Goal: Information Seeking & Learning: Learn about a topic

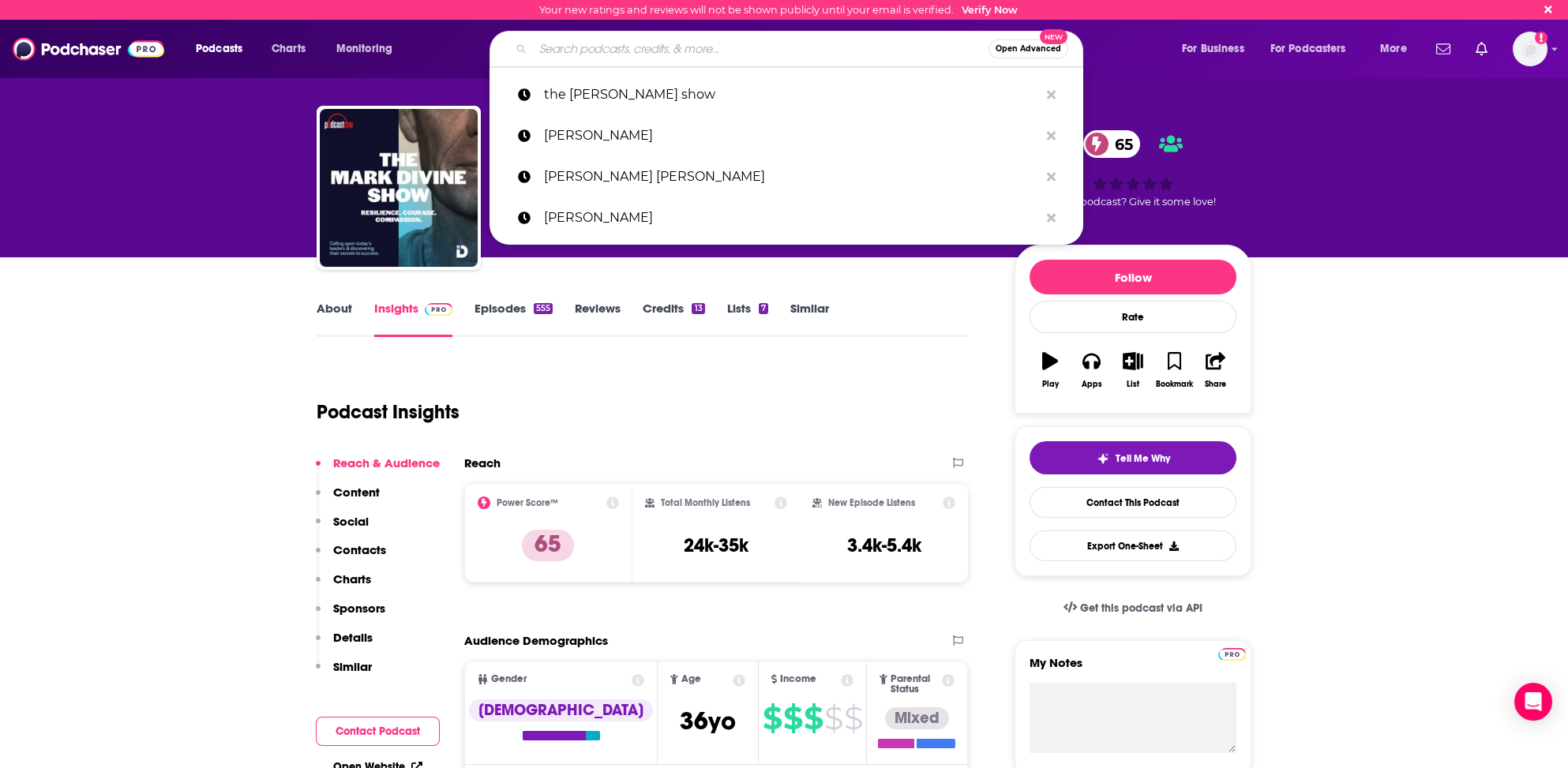
click at [564, 44] on input "Search podcasts, credits, & more..." at bounding box center [760, 49] width 455 height 25
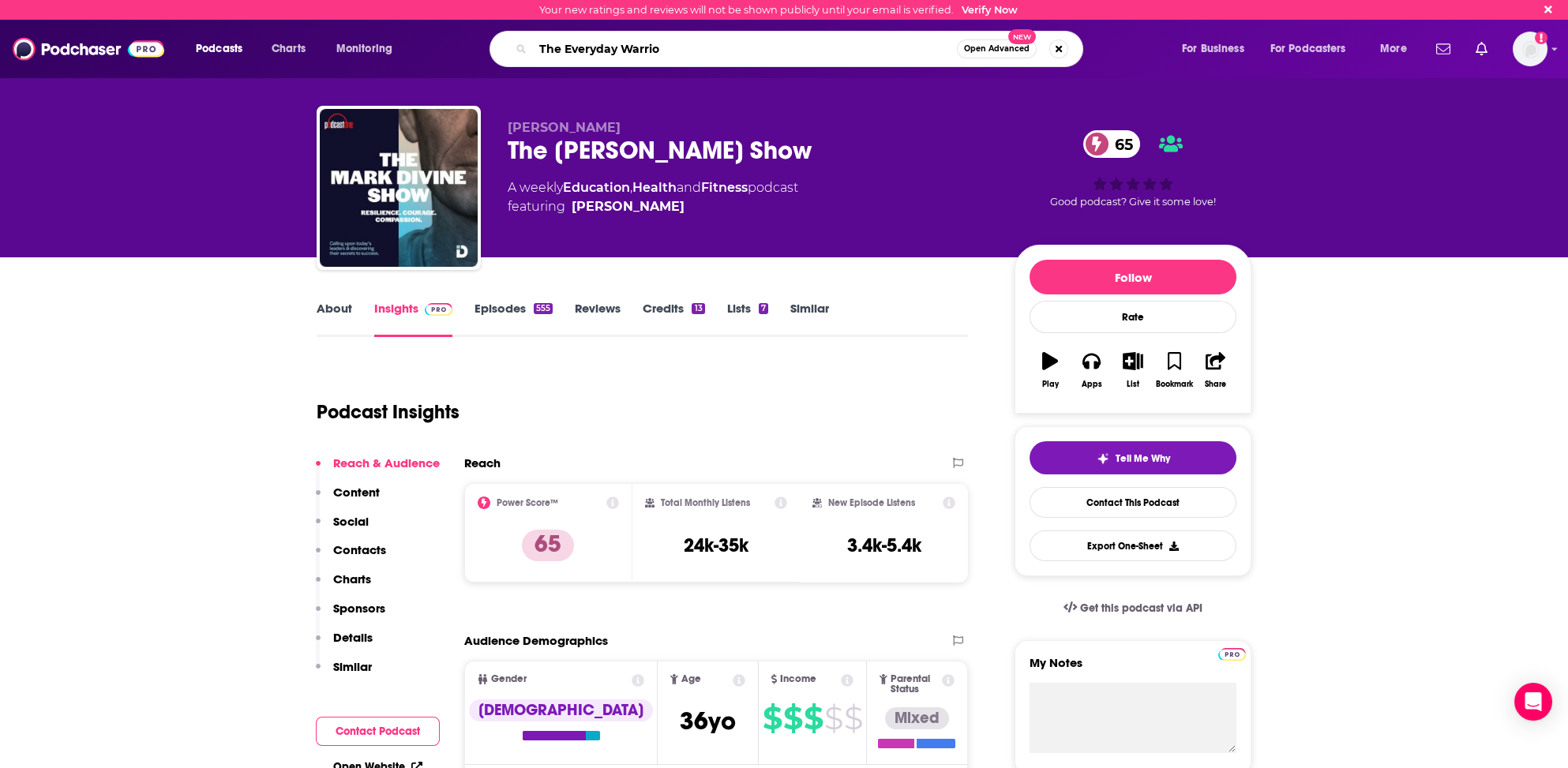
type input "The Everyday Warrior"
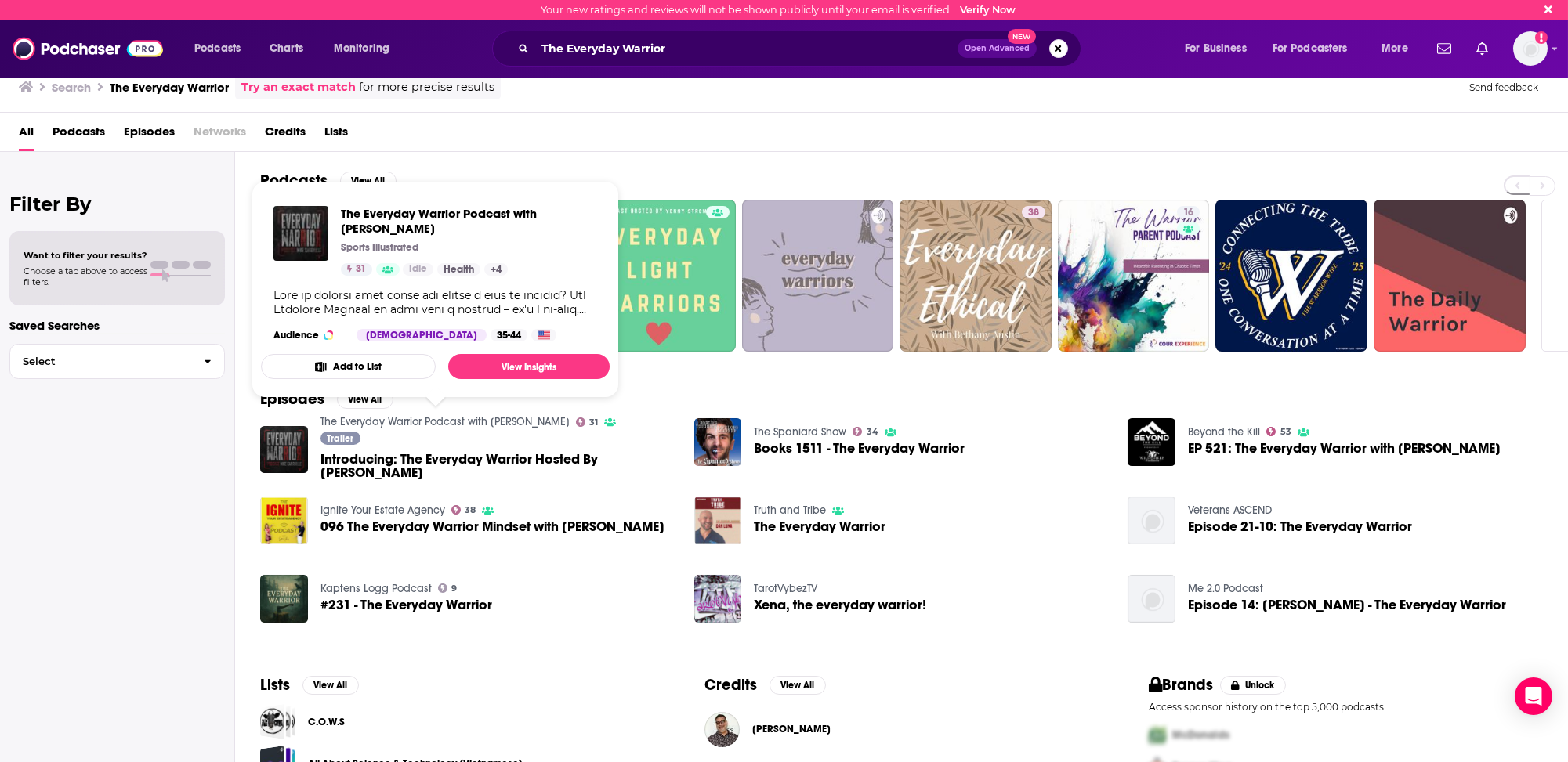
click at [506, 417] on link "The Everyday Warrior Podcast with [PERSON_NAME]" at bounding box center [444, 422] width 249 height 13
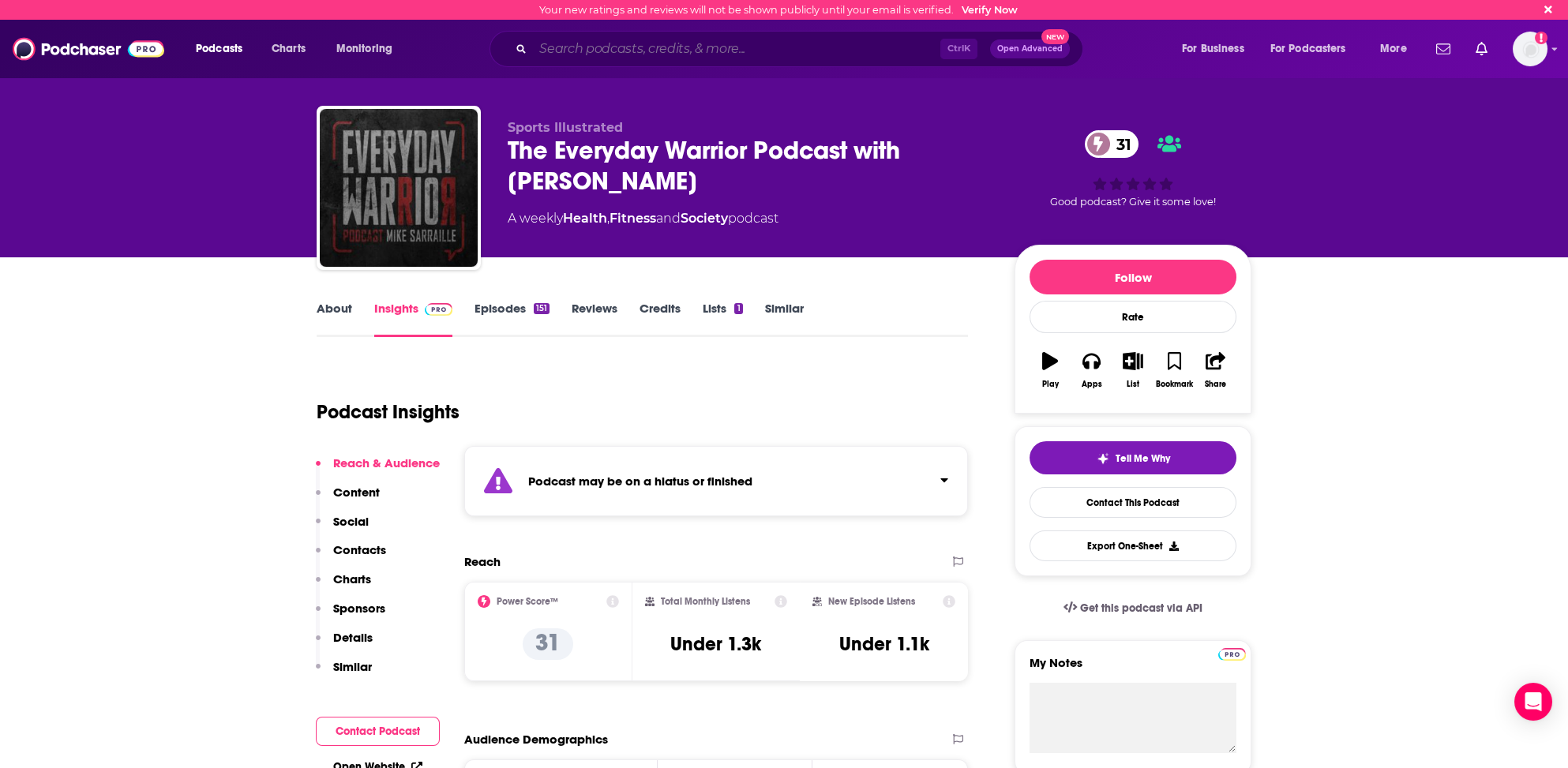
click at [584, 46] on input "Search podcasts, credits, & more..." at bounding box center [737, 49] width 407 height 25
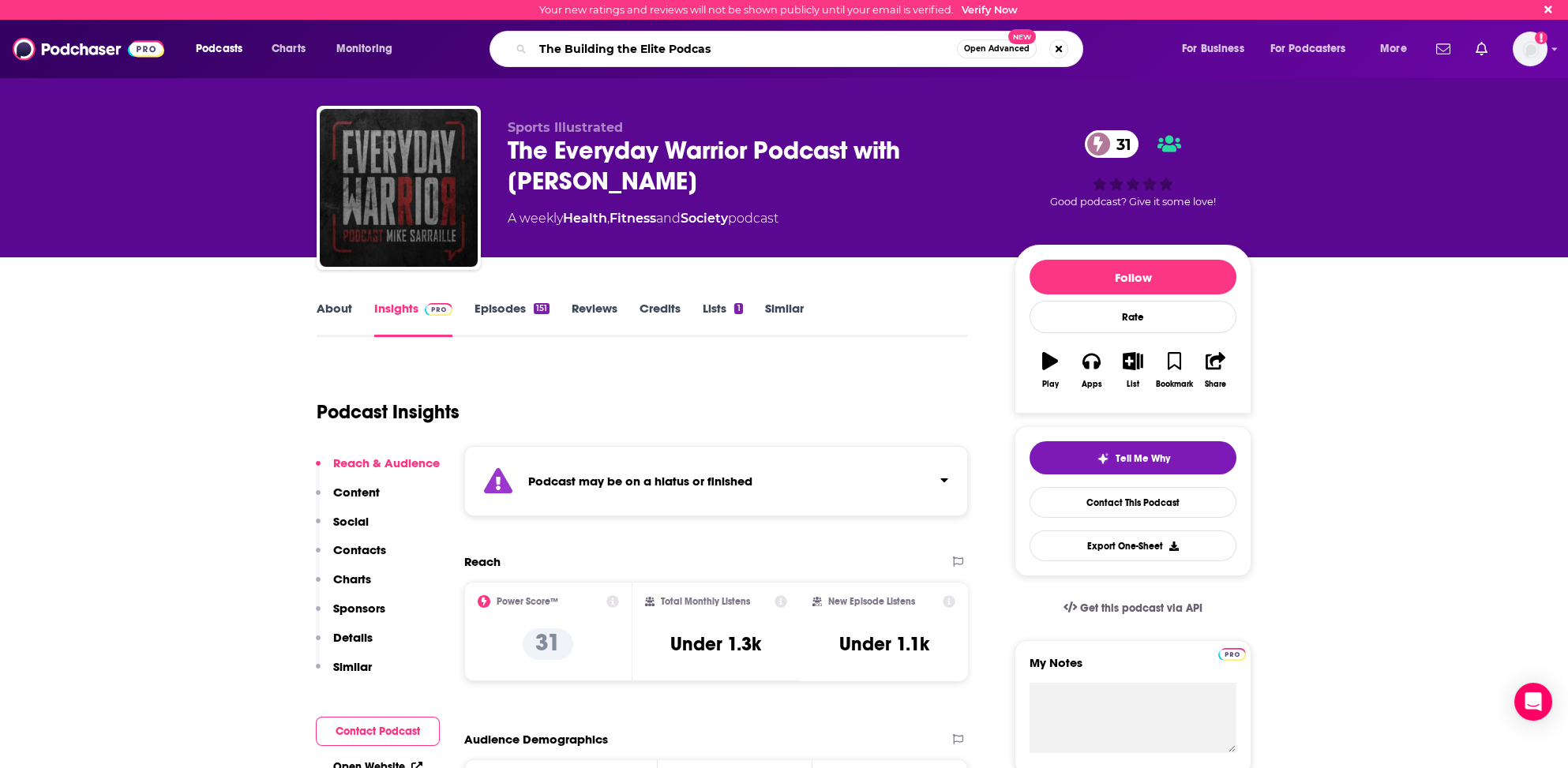
type input "The Building the Elite Podcast"
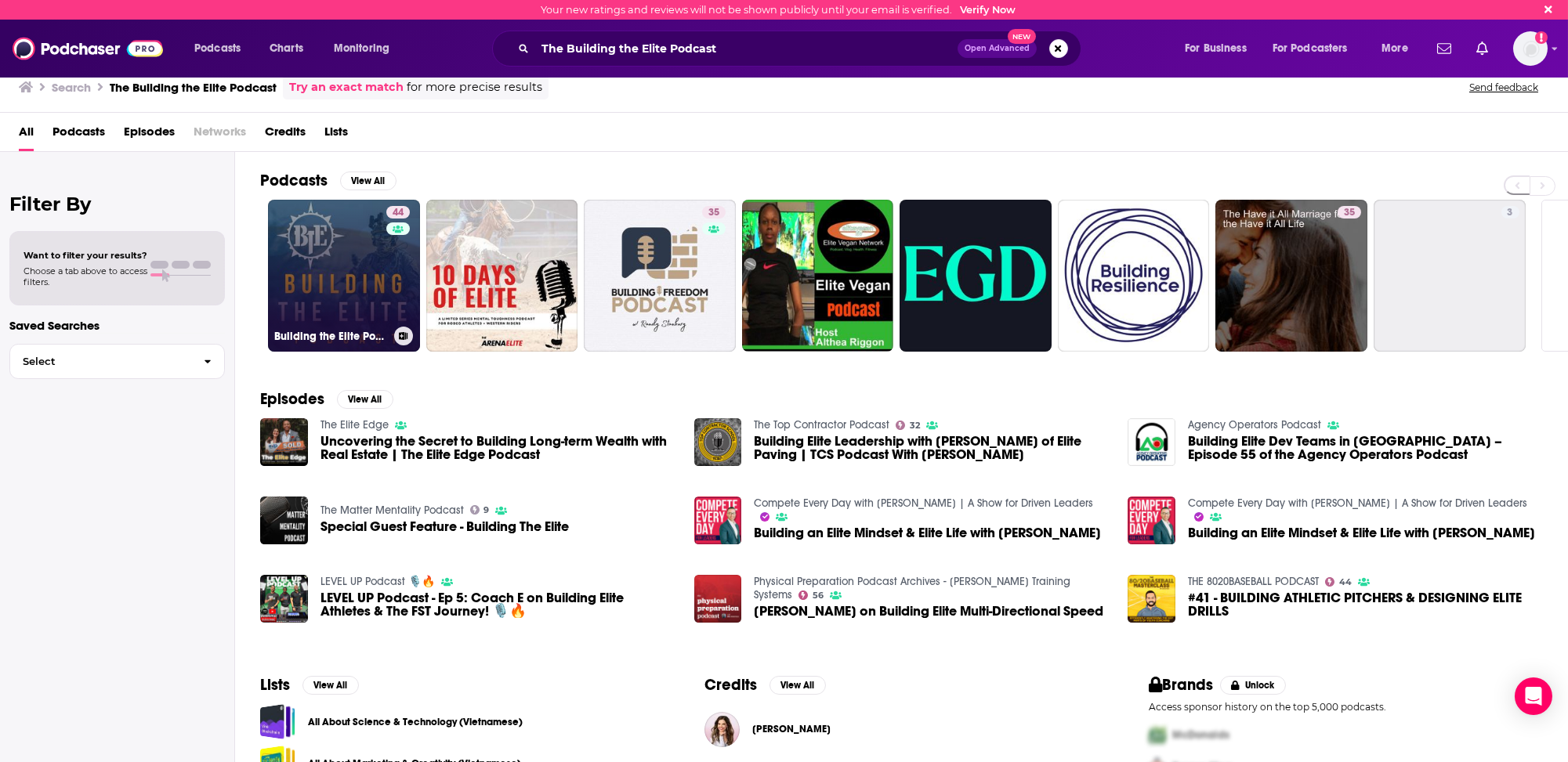
click at [318, 291] on link "44 Building the Elite Podcast" at bounding box center [344, 275] width 152 height 152
